Goal: Information Seeking & Learning: Learn about a topic

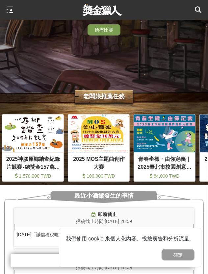
scroll to position [0, 394]
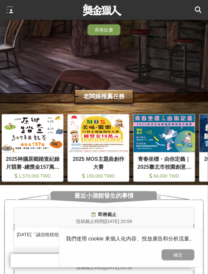
click at [107, 33] on link "所有比賽" at bounding box center [103, 29] width 33 height 11
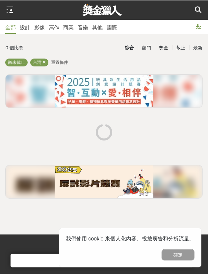
click at [25, 30] on div "設計" at bounding box center [25, 28] width 11 height 8
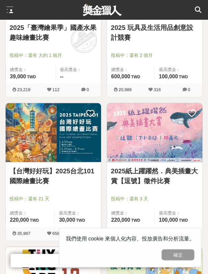
scroll to position [307, 0]
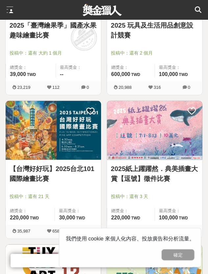
click at [189, 125] on img at bounding box center [154, 130] width 95 height 59
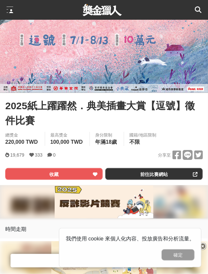
scroll to position [116, 0]
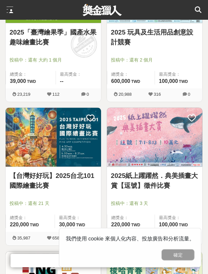
scroll to position [307, 0]
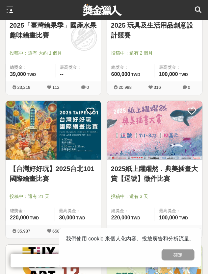
click at [52, 114] on img at bounding box center [53, 130] width 95 height 59
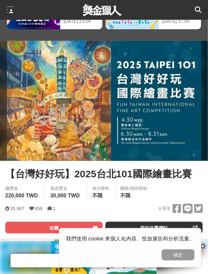
scroll to position [39, 0]
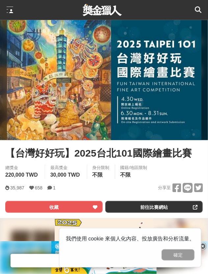
click at [87, 206] on button "收藏" at bounding box center [53, 207] width 97 height 12
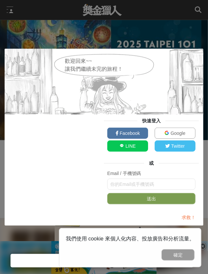
scroll to position [61, 0]
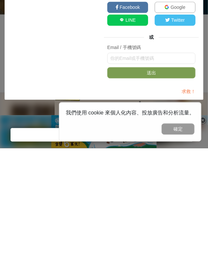
click at [181, 133] on span "Google" at bounding box center [177, 132] width 16 height 5
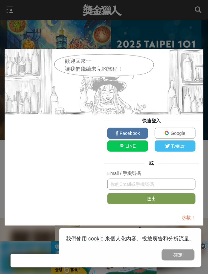
click at [167, 185] on input "text" at bounding box center [151, 183] width 88 height 11
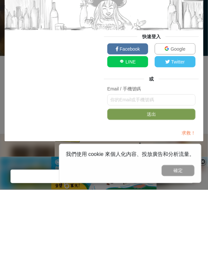
click at [189, 133] on link "Google" at bounding box center [174, 132] width 41 height 11
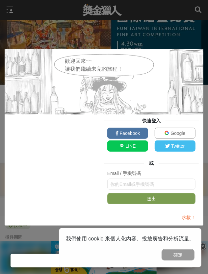
scroll to position [117, 0]
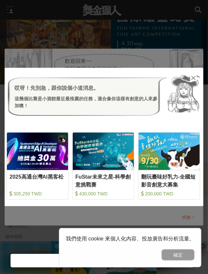
click at [186, 58] on div "哎呀！先別急，跟你說個小道消息。 這幾個比賽是小酒館最近最推薦的任務，適合像你這樣有創意的人來參加噢！ 2025高通台灣AI黑客松 305,250 TWD F…" at bounding box center [104, 137] width 208 height 274
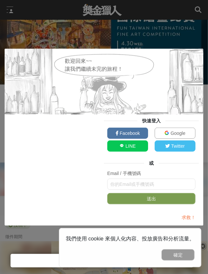
click at [186, 33] on div "歡迎回來~~ 讓我們繼續未完的旅程！ 快速登入 Facebook Google LINE Twitter 或 Email / 手機號碼 送出 求救！" at bounding box center [104, 137] width 208 height 274
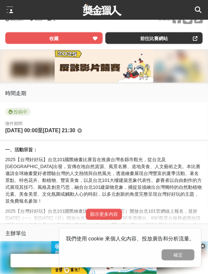
scroll to position [234, 0]
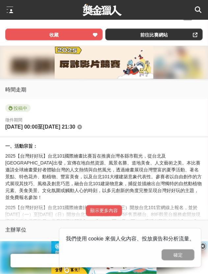
click at [113, 212] on button "顯示更多內容" at bounding box center [104, 210] width 36 height 11
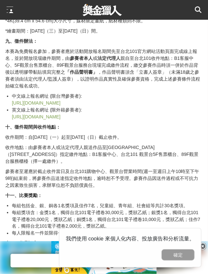
scroll to position [933, 0]
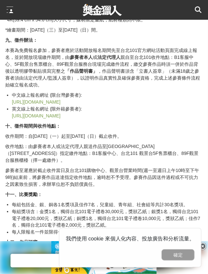
click at [179, 116] on div "一、活動宗旨： 2025【台灣好好玩】台北101國際繪畫比賽旨在推廣台灣各縣市觀光，從台北及台北101出發，宣傳在地自然資源、風景名勝、道地美食、人文藝術之美…" at bounding box center [103, 81] width 197 height 1276
click at [60, 99] on link "https://www.accupass.com/go/taipei101fineartcn" at bounding box center [36, 101] width 49 height 5
